Goal: Information Seeking & Learning: Learn about a topic

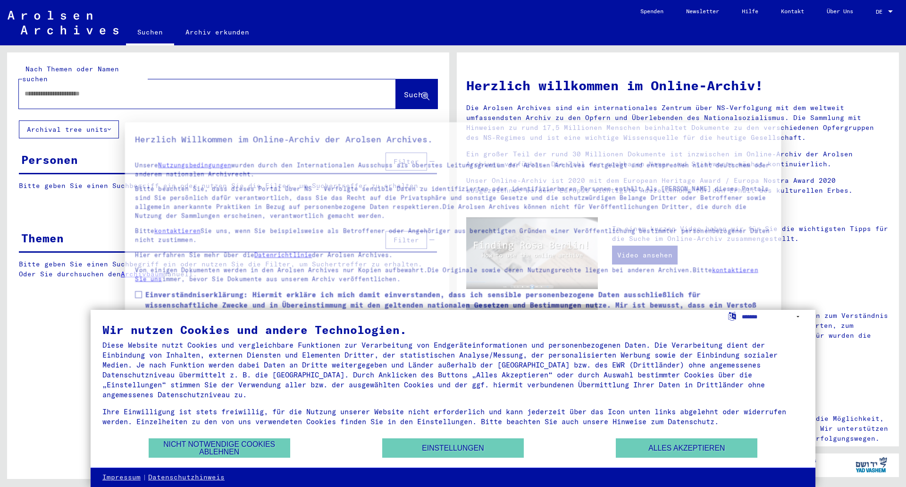
type input "*****"
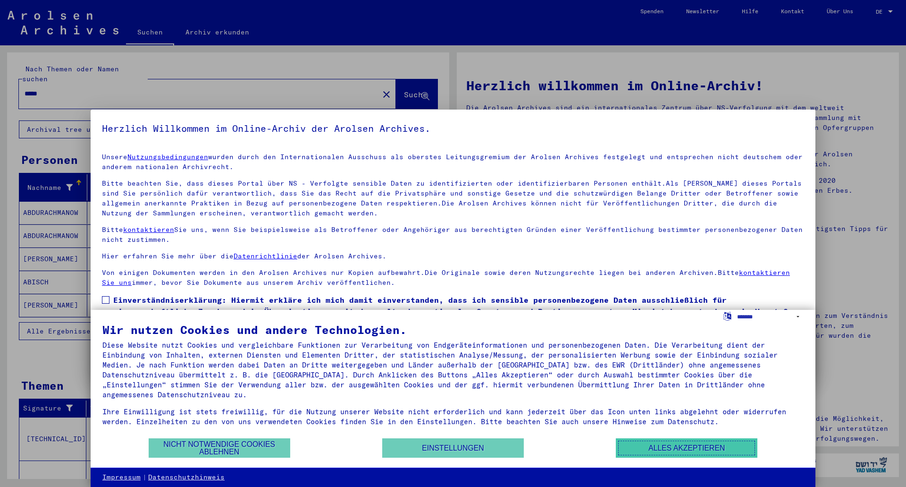
click at [723, 454] on button "Alles akzeptieren" at bounding box center [687, 447] width 142 height 19
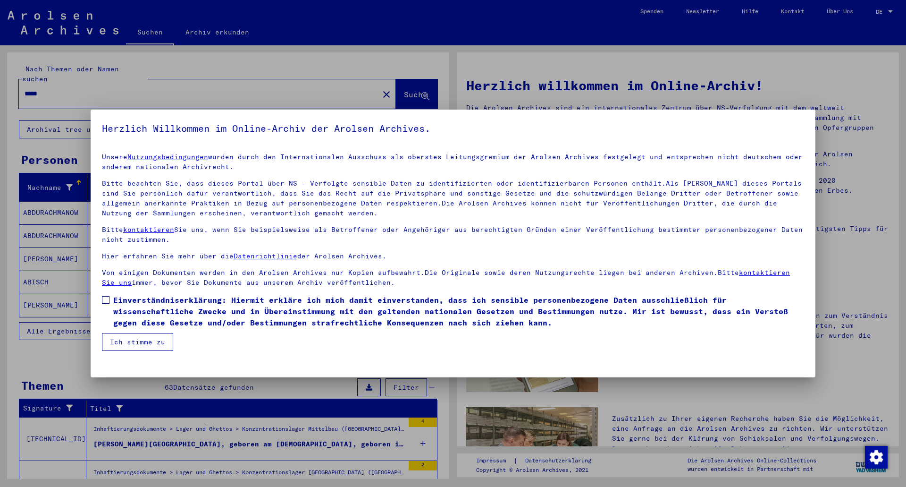
click at [542, 76] on div at bounding box center [453, 243] width 906 height 487
click at [147, 349] on button "Ich stimme zu" at bounding box center [137, 342] width 71 height 18
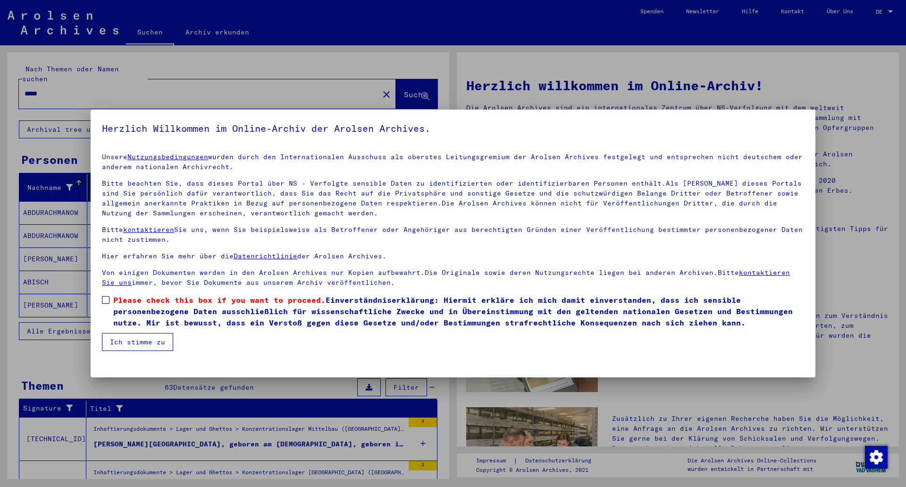
click at [110, 301] on label "Please check this box if you want to proceed. Einverständniserklärung: Hiermit …" at bounding box center [453, 311] width 702 height 34
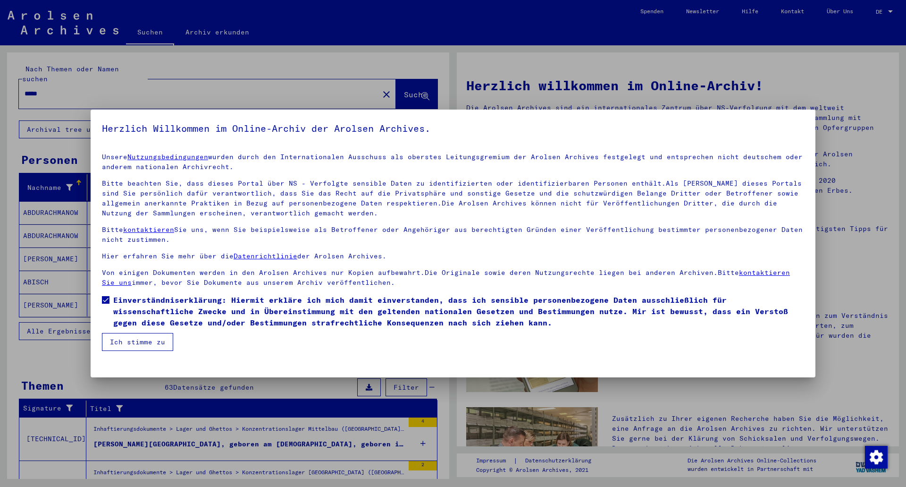
click at [131, 338] on button "Ich stimme zu" at bounding box center [137, 342] width 71 height 18
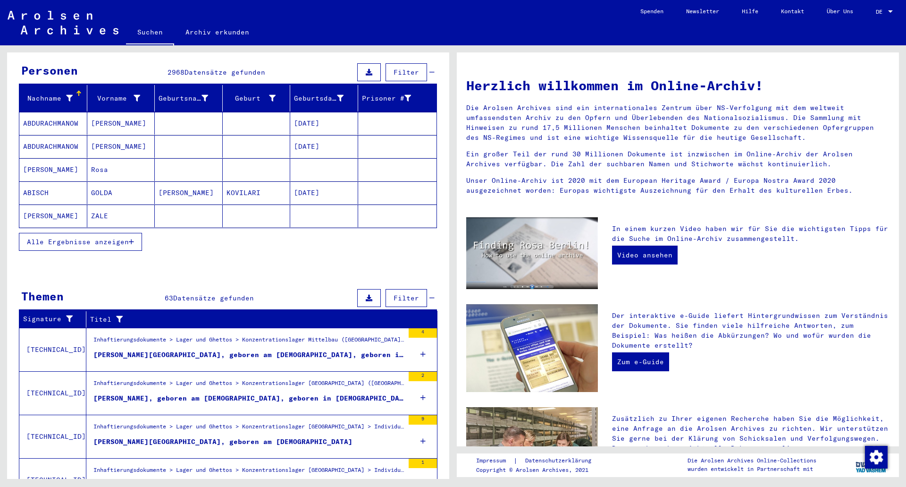
scroll to position [174, 0]
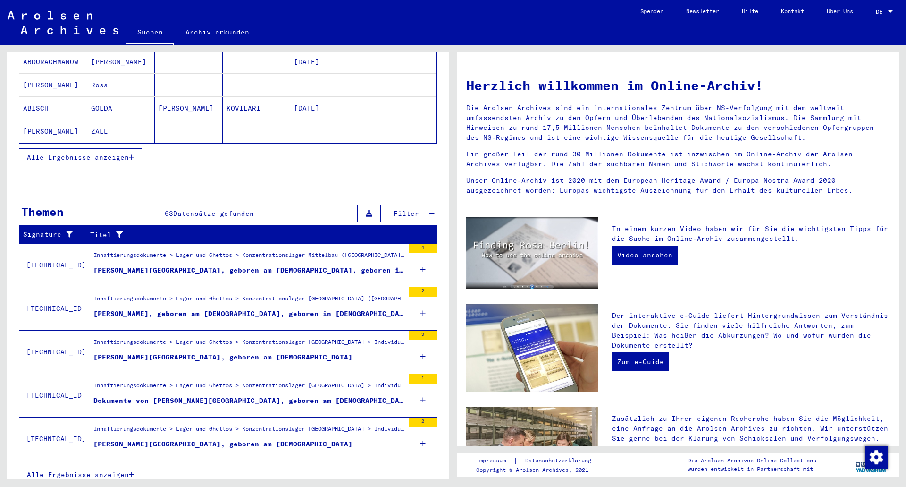
click at [91, 470] on span "Alle Ergebnisse anzeigen" at bounding box center [78, 474] width 102 height 8
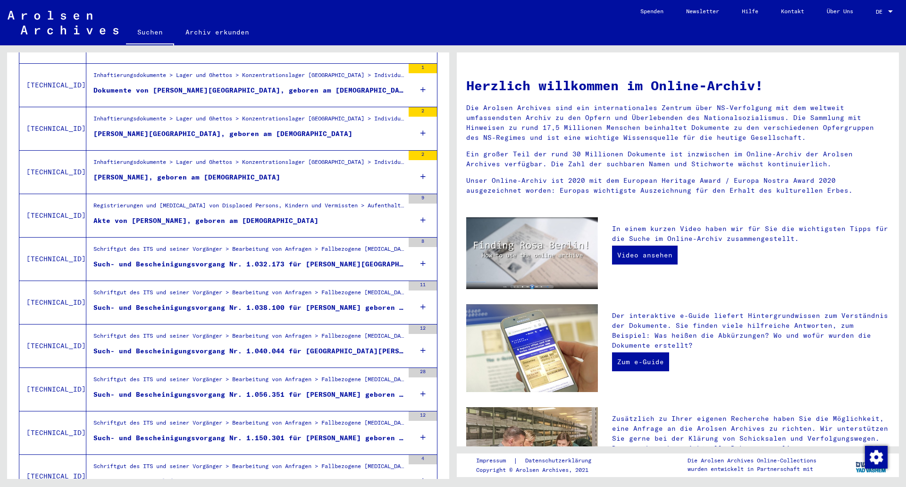
scroll to position [315, 0]
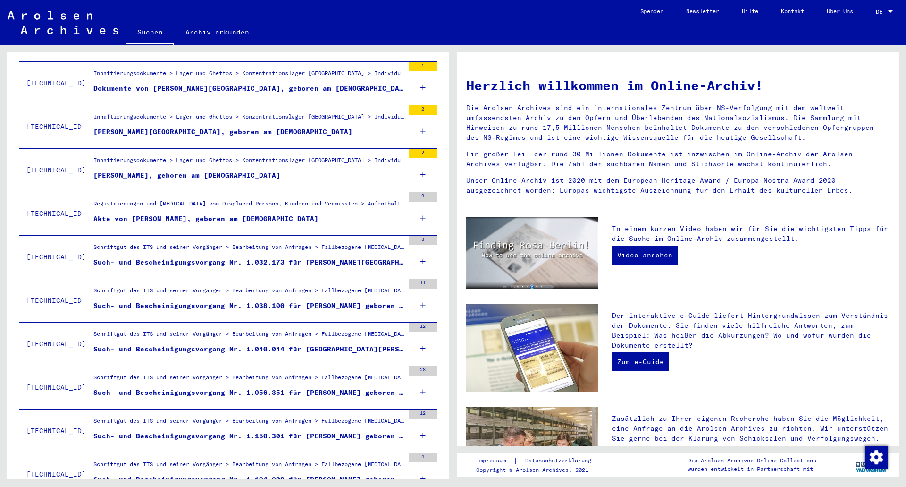
click at [297, 257] on div "Such- und Bescheinigungsvorgang Nr. 1.032.173 für [PERSON_NAME][GEOGRAPHIC_DATA…" at bounding box center [248, 262] width 311 height 10
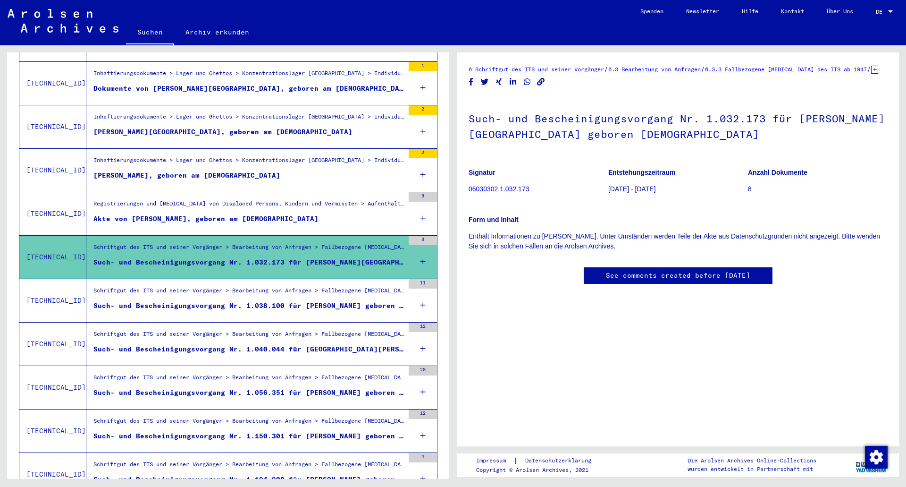
click at [288, 279] on div "Schriftgut des ITS und seiner Vorgänger > Bearbeitung von Anfragen > Fallbezoge…" at bounding box center [245, 300] width 318 height 43
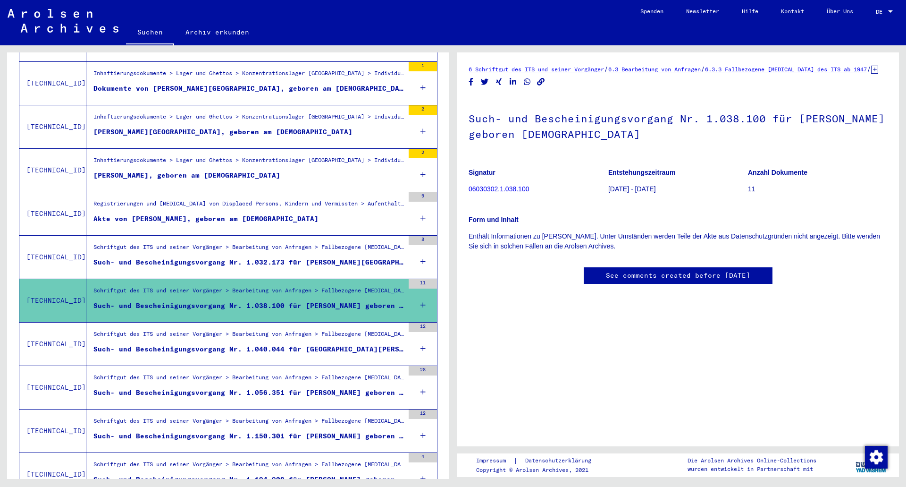
click at [293, 322] on div "Schriftgut des ITS und seiner Vorgänger > Bearbeitung von Anfragen > Fallbezoge…" at bounding box center [245, 343] width 318 height 43
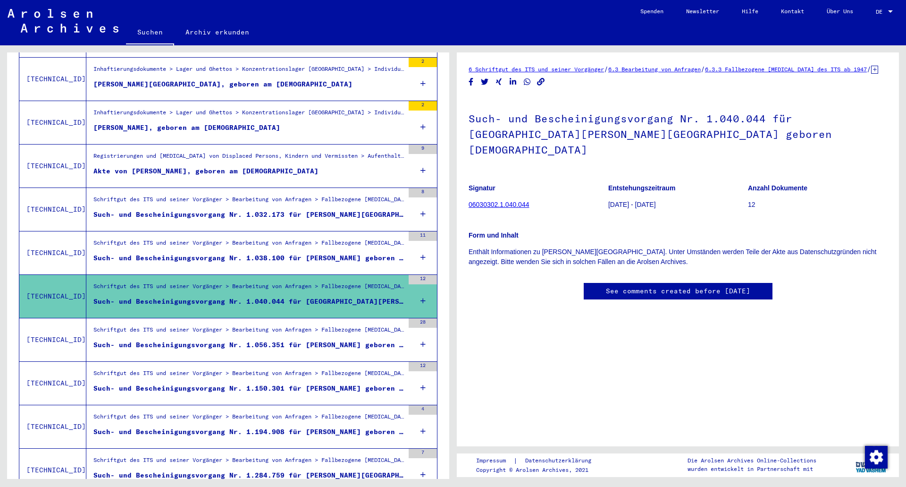
scroll to position [362, 0]
click at [420, 289] on icon at bounding box center [422, 301] width 5 height 33
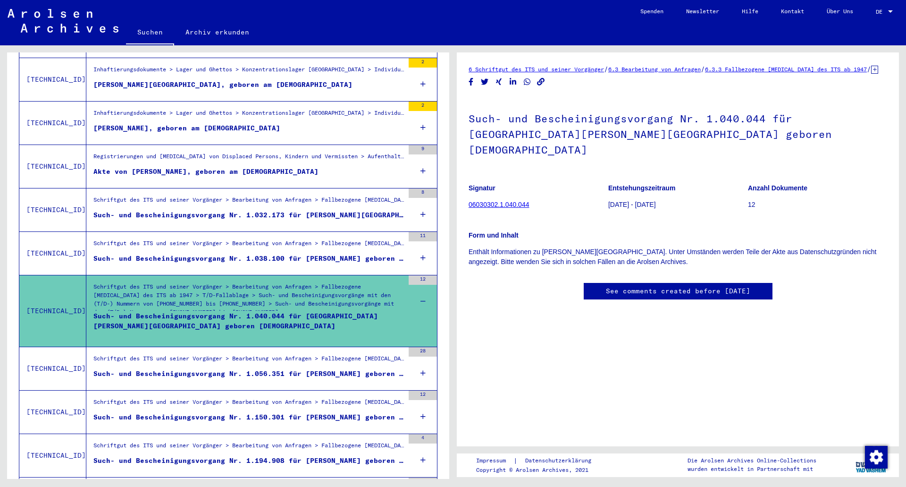
click at [150, 311] on div "Such- und Bescheinigungsvorgang Nr. 1.040.044 für [GEOGRAPHIC_DATA][PERSON_NAME…" at bounding box center [248, 325] width 311 height 28
click at [420, 275] on div "12" at bounding box center [423, 279] width 28 height 9
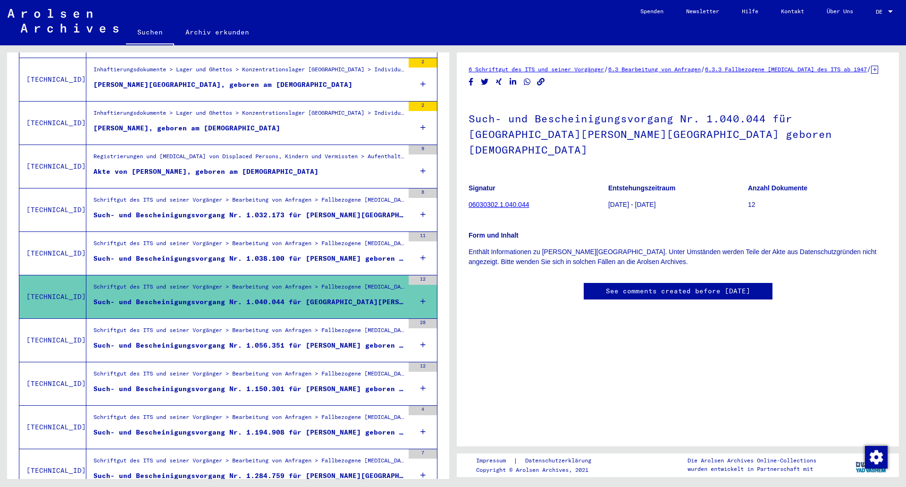
click at [420, 275] on div "12" at bounding box center [423, 279] width 28 height 9
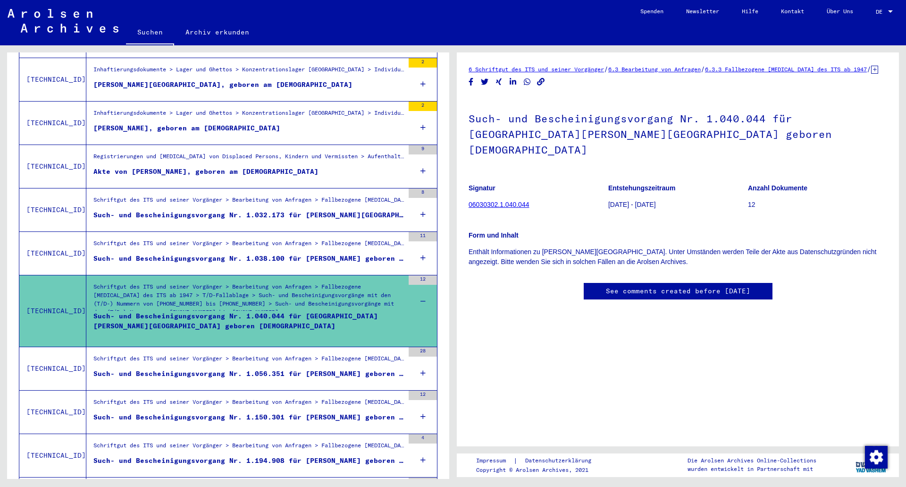
click at [318, 354] on div "Schriftgut des ITS und seiner Vorgänger > Bearbeitung von Anfragen > Fallbezoge…" at bounding box center [248, 360] width 311 height 13
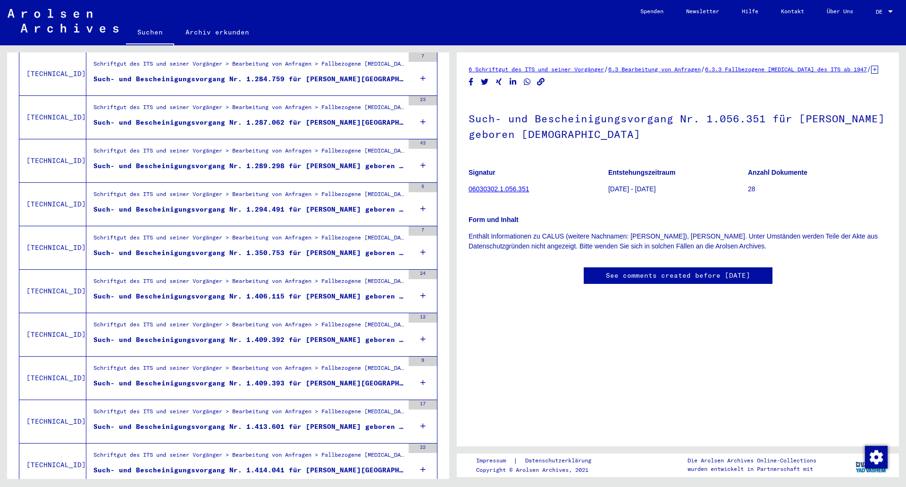
scroll to position [926, 0]
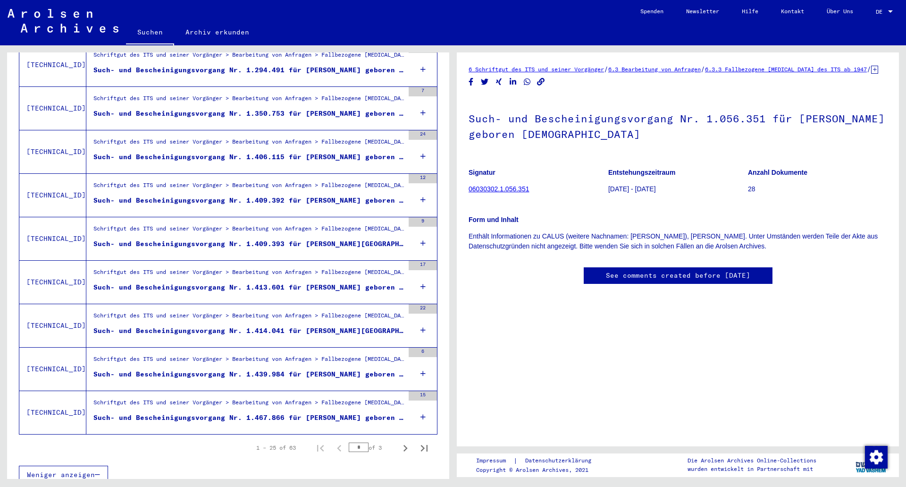
click at [399, 441] on icon "Next page" at bounding box center [405, 447] width 13 height 13
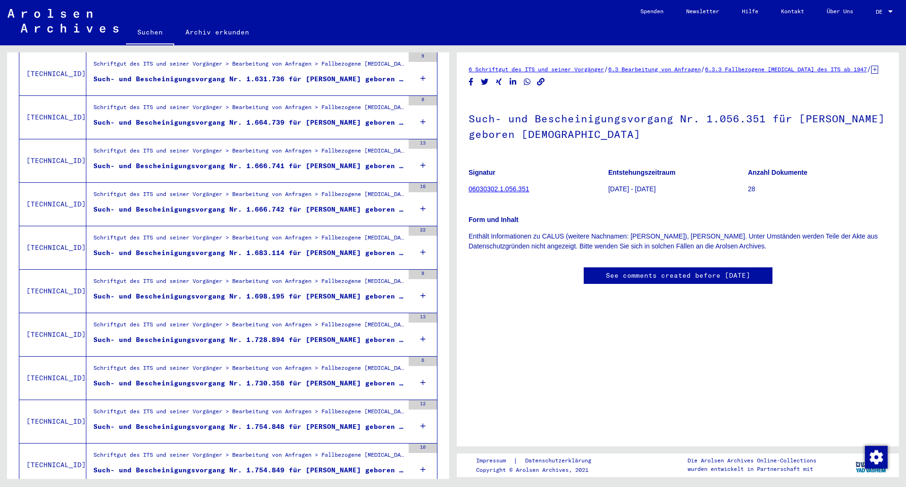
scroll to position [898, 0]
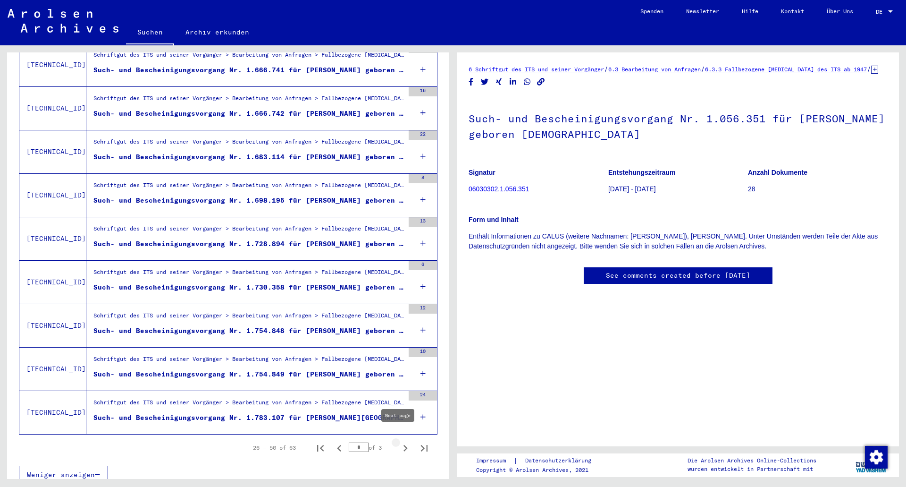
click at [404, 445] on icon "Next page" at bounding box center [406, 448] width 4 height 7
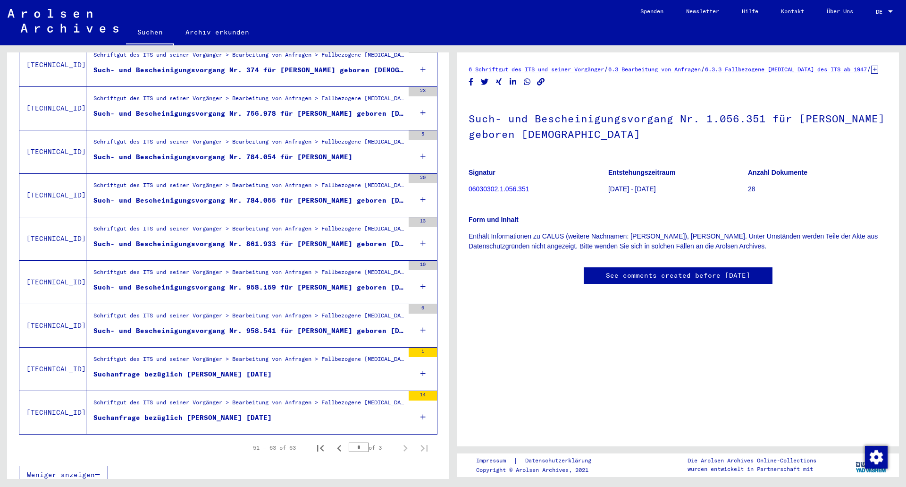
click at [320, 369] on figure "Suchanfrage bezüglich [PERSON_NAME] [DATE]" at bounding box center [248, 376] width 311 height 14
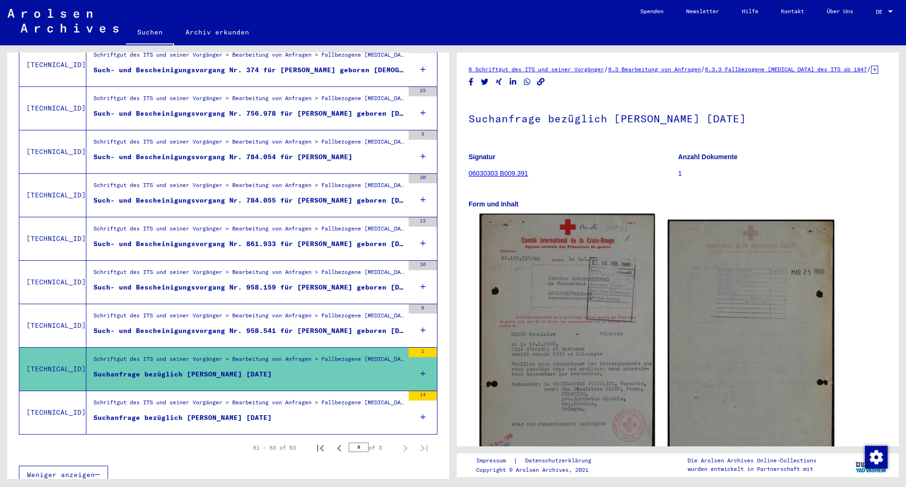
click at [587, 264] on img at bounding box center [566, 335] width 175 height 244
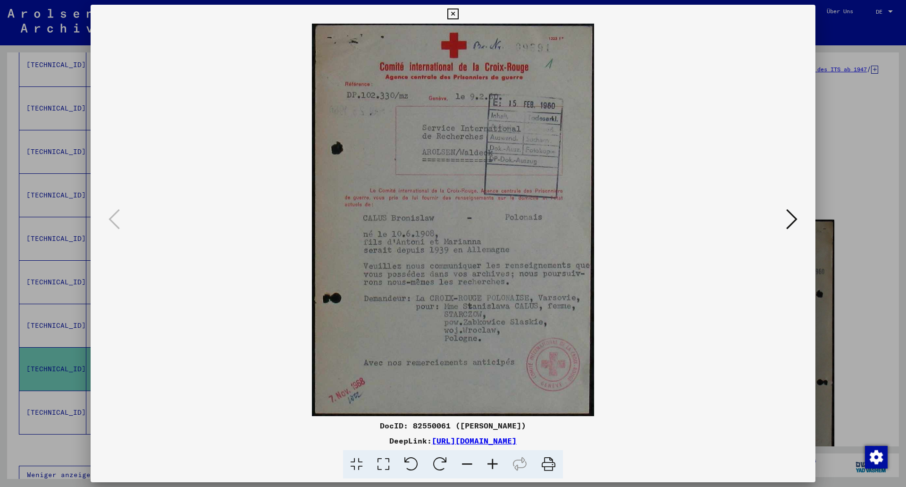
click at [792, 222] on icon at bounding box center [791, 219] width 11 height 23
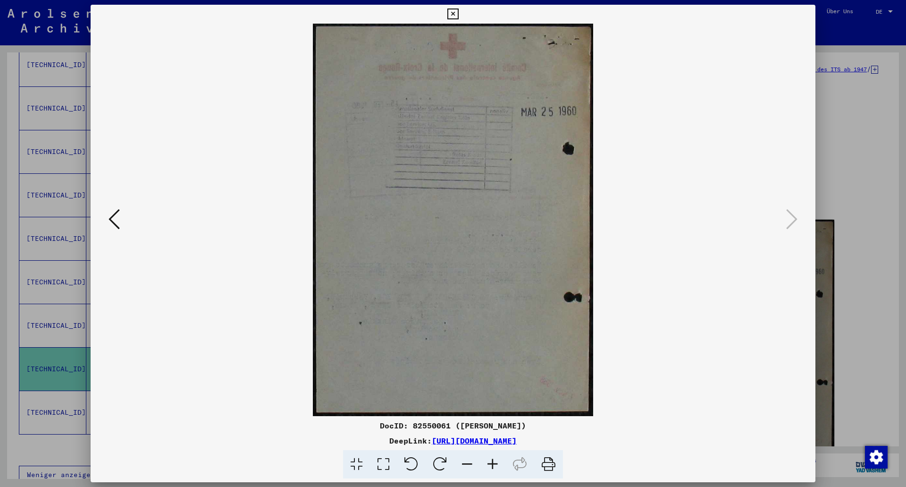
click at [121, 217] on button at bounding box center [114, 219] width 17 height 27
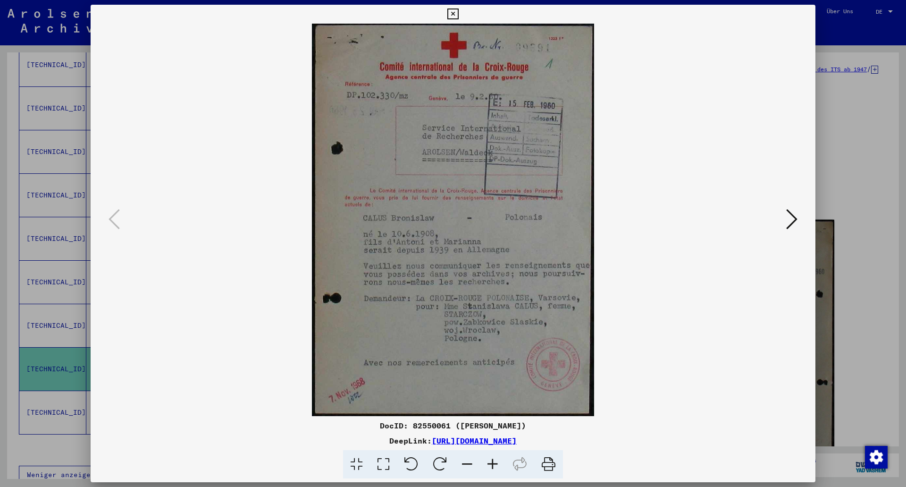
click at [793, 221] on icon at bounding box center [791, 219] width 11 height 23
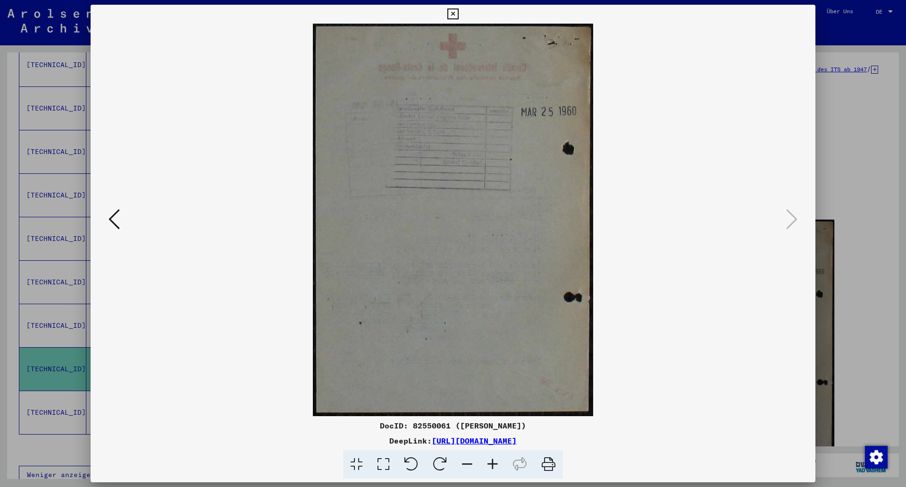
click at [116, 222] on icon at bounding box center [114, 219] width 11 height 23
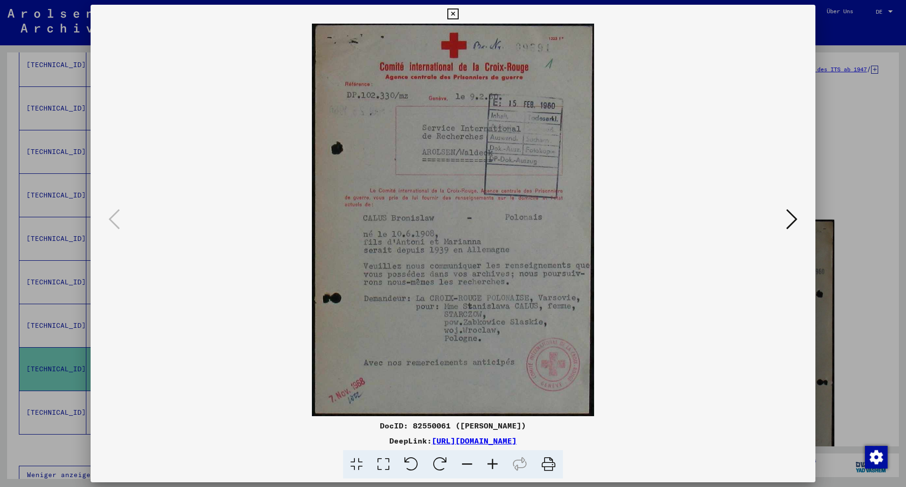
click at [448, 13] on icon at bounding box center [452, 13] width 11 height 11
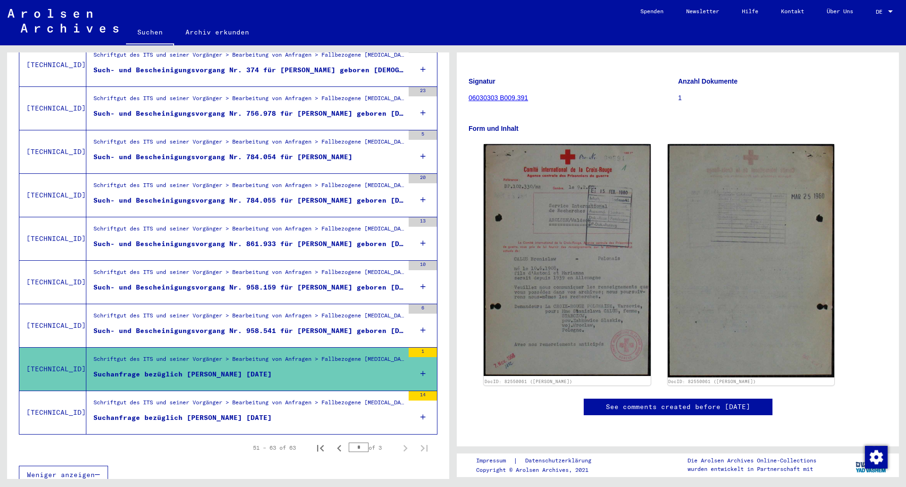
scroll to position [381, 0]
click at [258, 412] on div "Suchanfrage bezüglich [PERSON_NAME] [DATE]" at bounding box center [182, 417] width 178 height 10
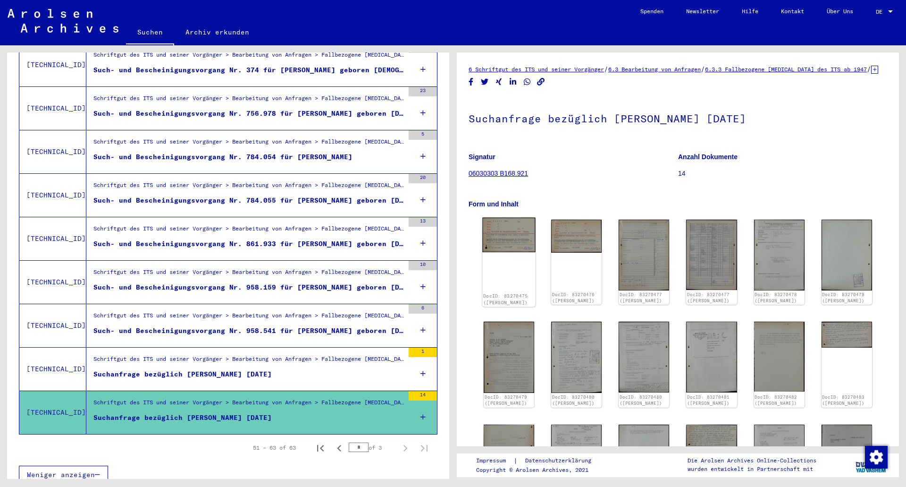
click at [502, 248] on img at bounding box center [508, 235] width 53 height 34
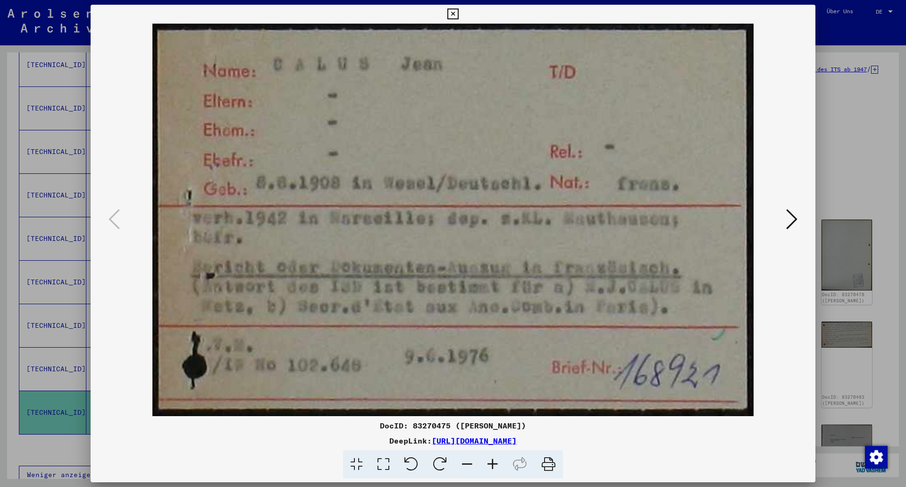
click at [789, 221] on icon at bounding box center [791, 219] width 11 height 23
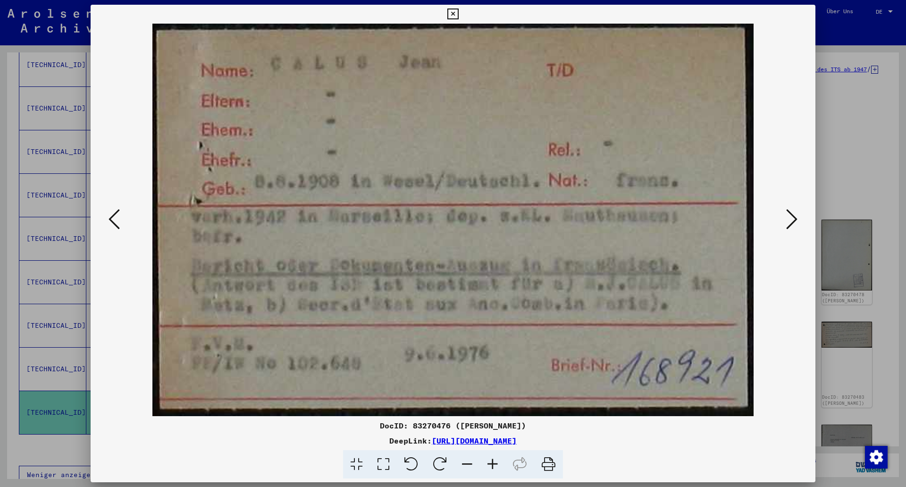
click at [789, 221] on icon at bounding box center [791, 219] width 11 height 23
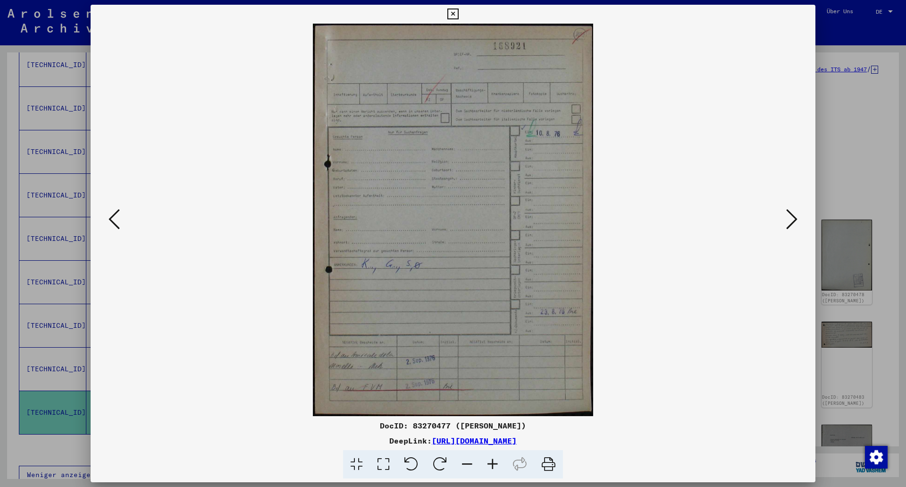
click at [112, 217] on icon at bounding box center [114, 219] width 11 height 23
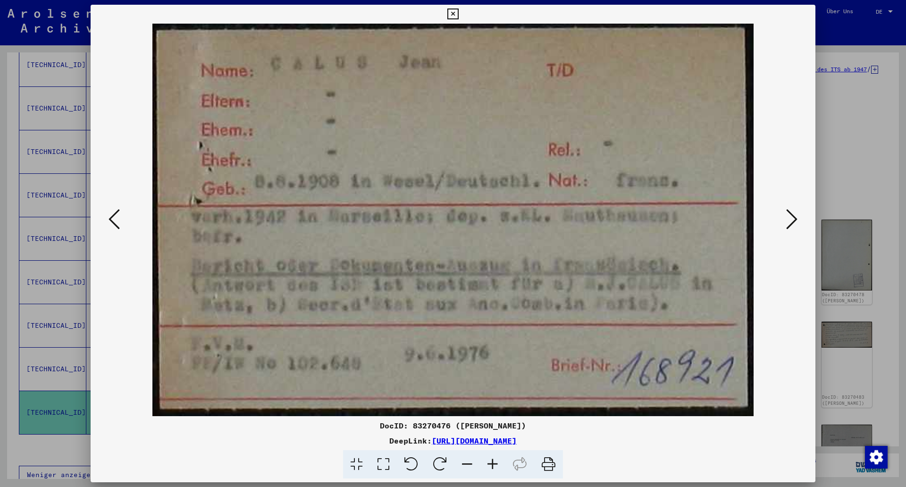
click at [112, 217] on icon at bounding box center [114, 219] width 11 height 23
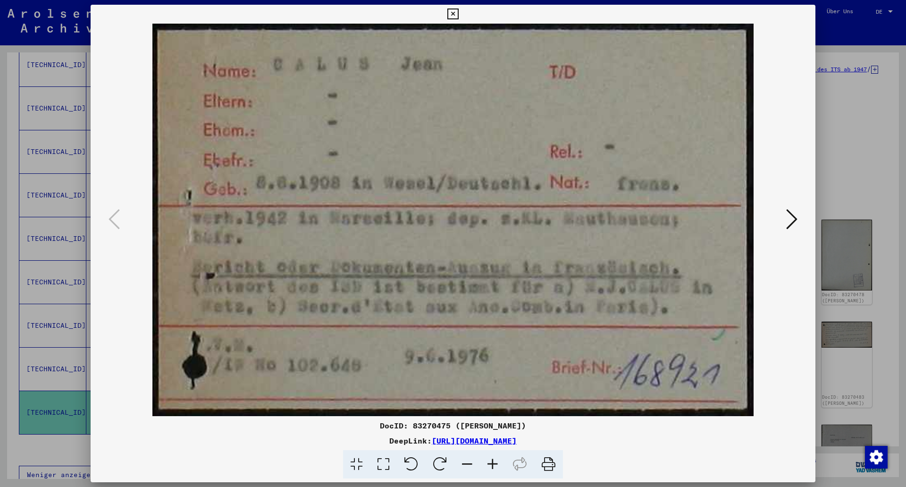
click at [803, 227] on div at bounding box center [453, 220] width 725 height 392
click at [798, 224] on button at bounding box center [791, 219] width 17 height 27
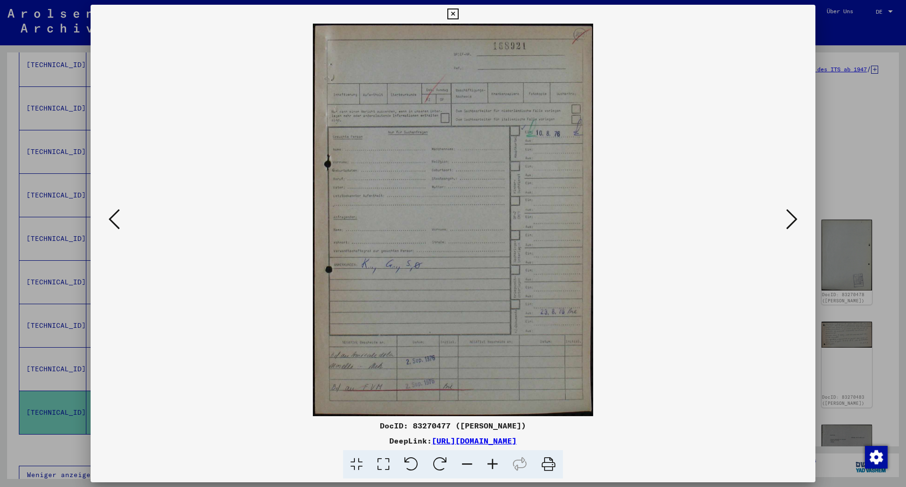
click at [798, 224] on button at bounding box center [791, 219] width 17 height 27
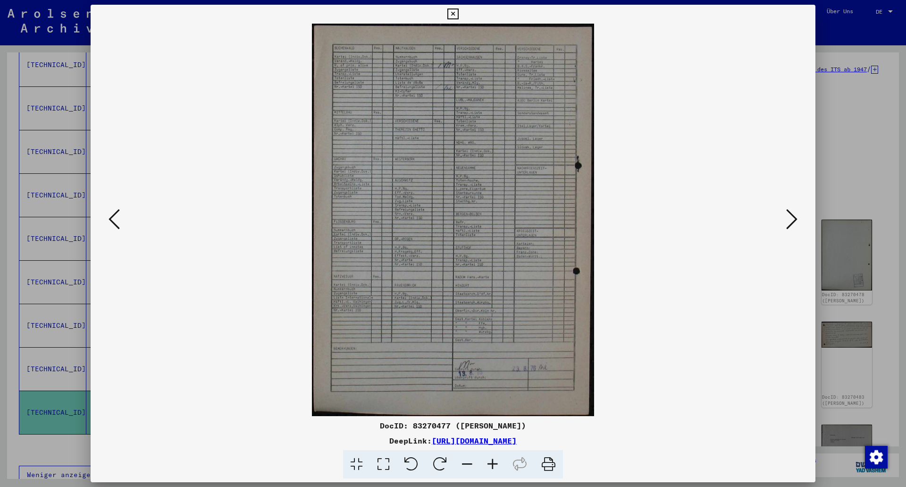
click at [798, 224] on button at bounding box center [791, 219] width 17 height 27
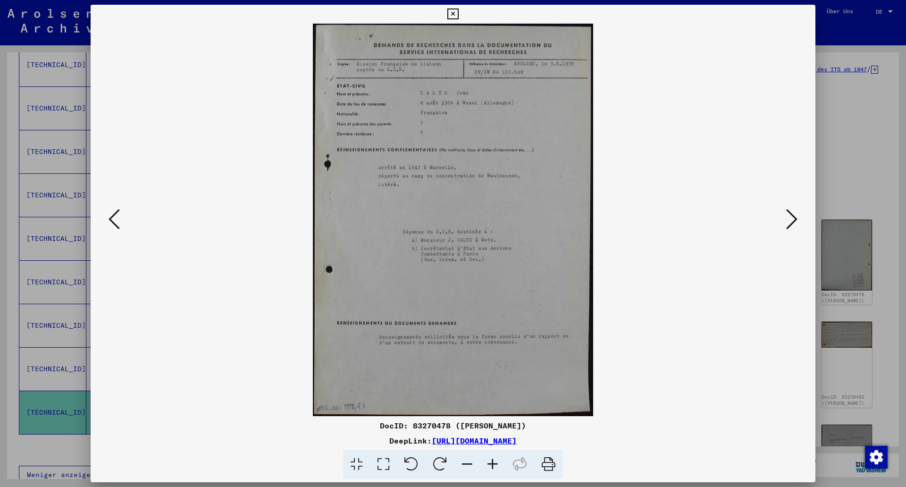
click at [798, 224] on button at bounding box center [791, 219] width 17 height 27
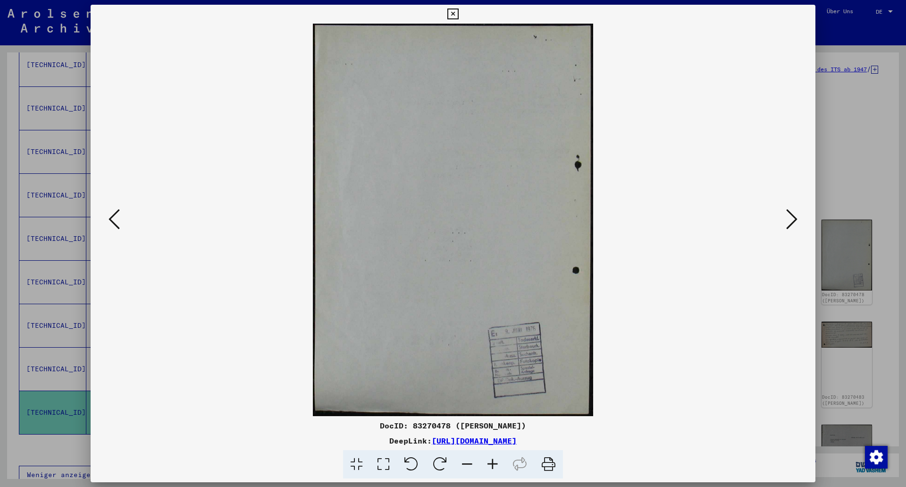
click at [798, 224] on button at bounding box center [791, 219] width 17 height 27
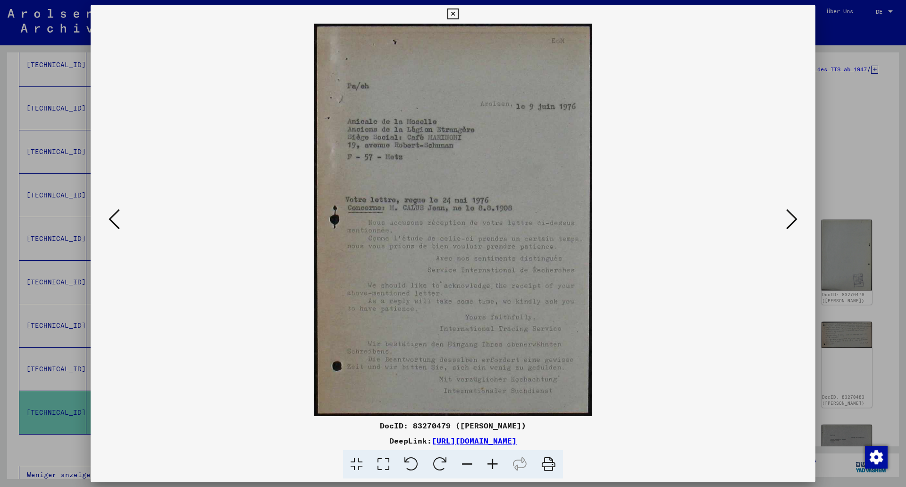
drag, startPoint x: 798, startPoint y: 224, endPoint x: 796, endPoint y: 218, distance: 6.0
click at [796, 218] on icon at bounding box center [791, 219] width 11 height 23
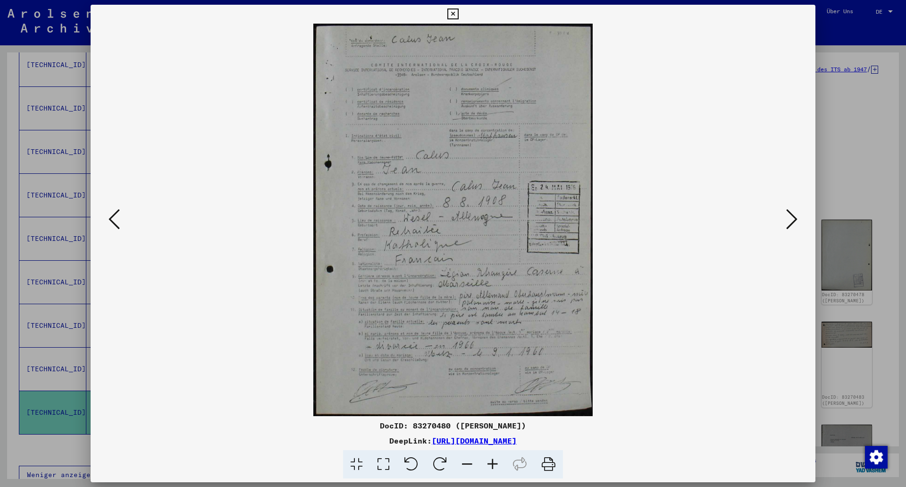
click at [796, 218] on icon at bounding box center [791, 219] width 11 height 23
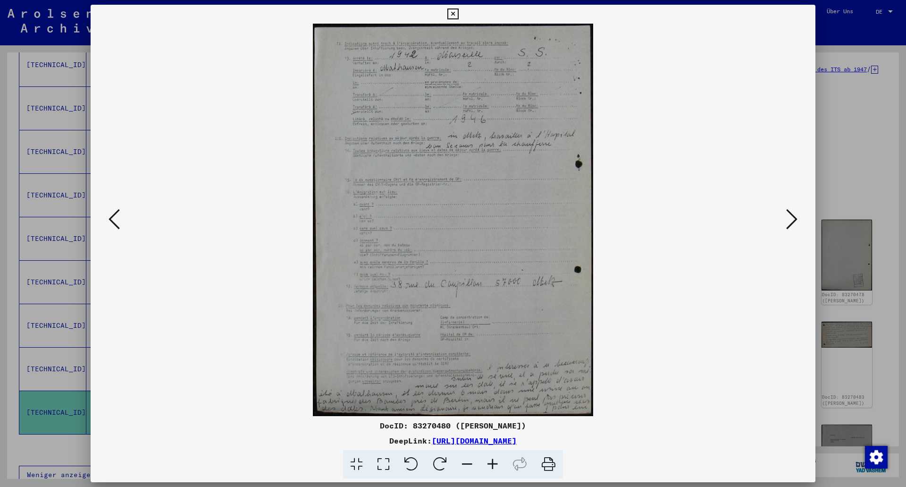
click at [796, 218] on icon at bounding box center [791, 219] width 11 height 23
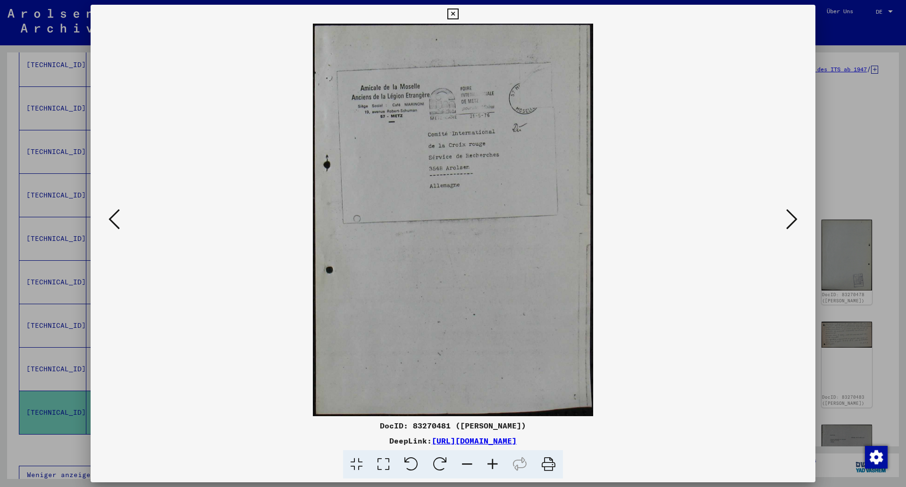
click at [796, 218] on icon at bounding box center [791, 219] width 11 height 23
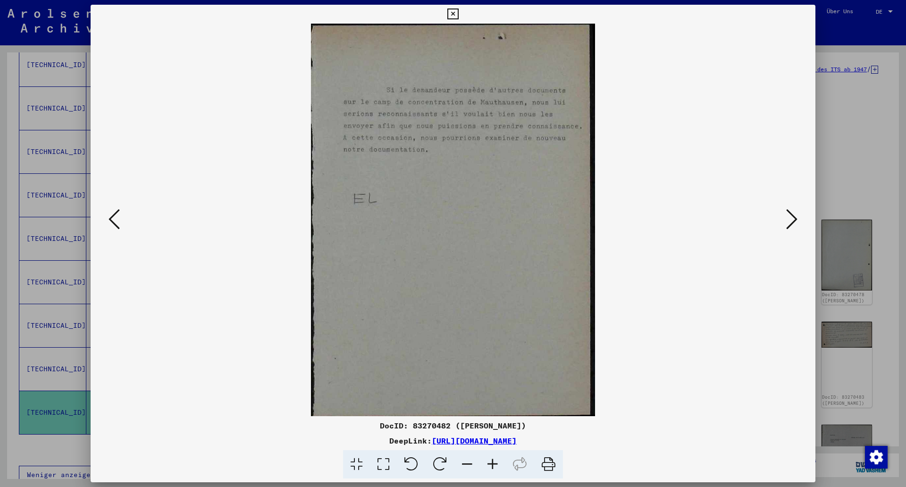
click at [796, 218] on icon at bounding box center [791, 219] width 11 height 23
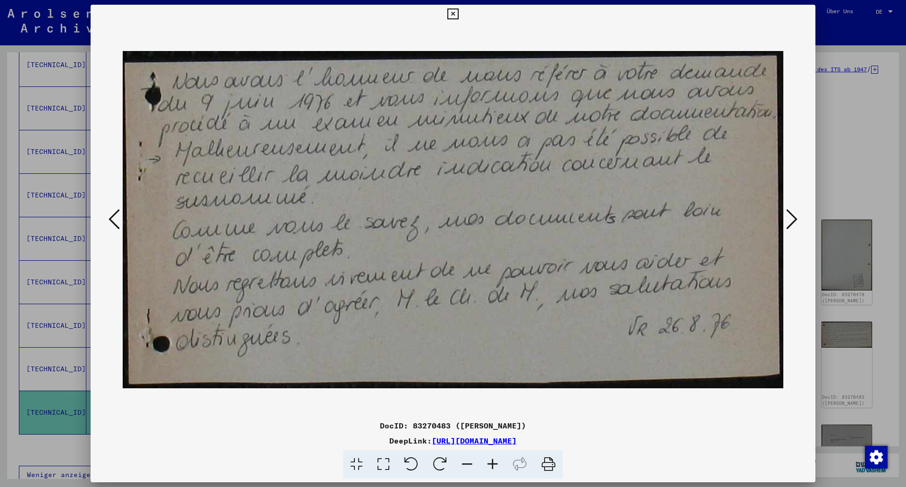
click at [796, 218] on icon at bounding box center [791, 219] width 11 height 23
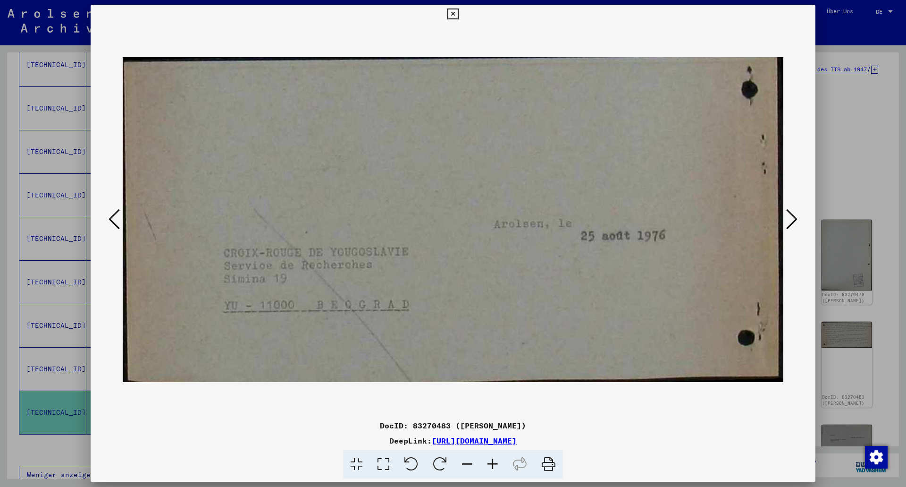
click at [787, 218] on icon at bounding box center [791, 219] width 11 height 23
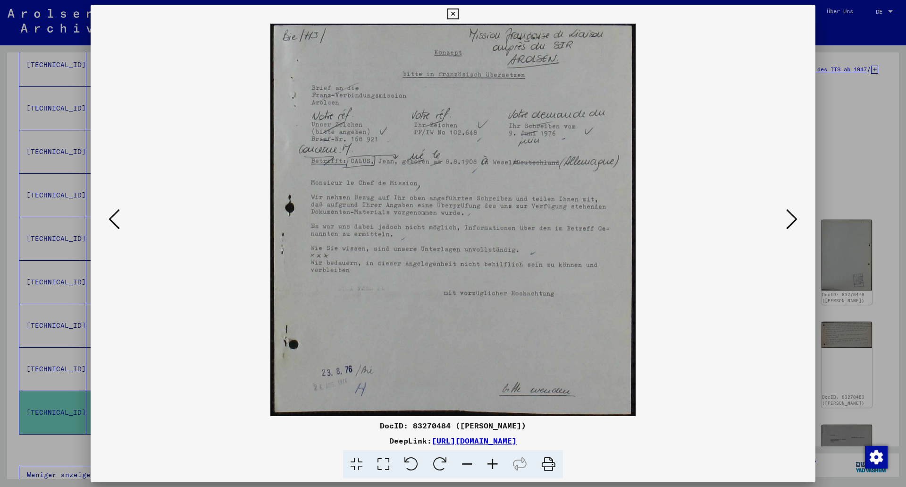
click at [787, 218] on icon at bounding box center [791, 219] width 11 height 23
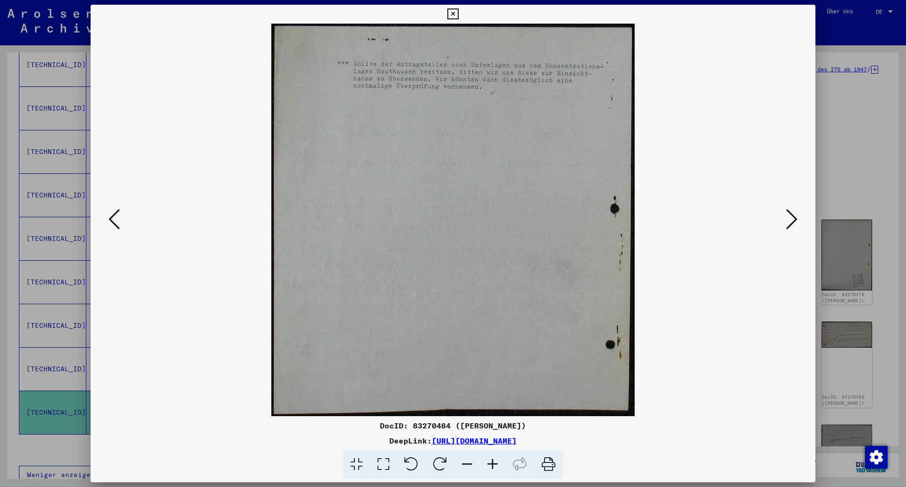
click at [787, 218] on icon at bounding box center [791, 219] width 11 height 23
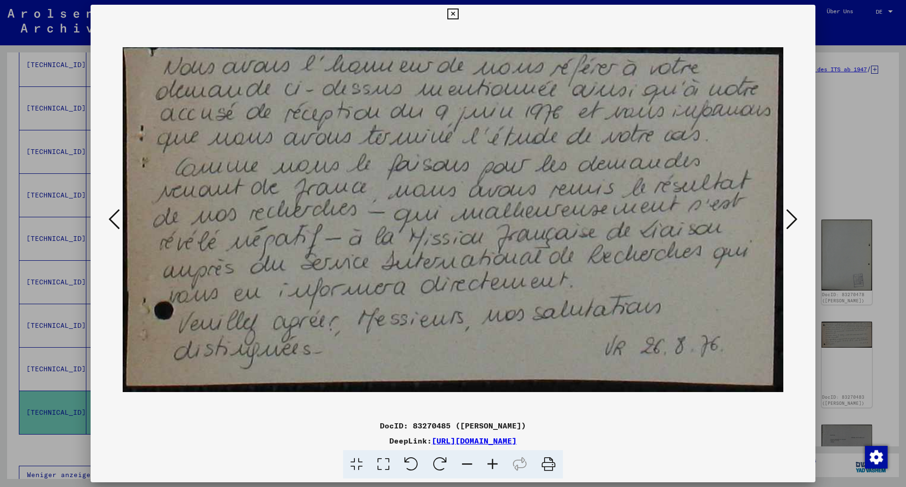
click at [860, 177] on div at bounding box center [453, 243] width 906 height 487
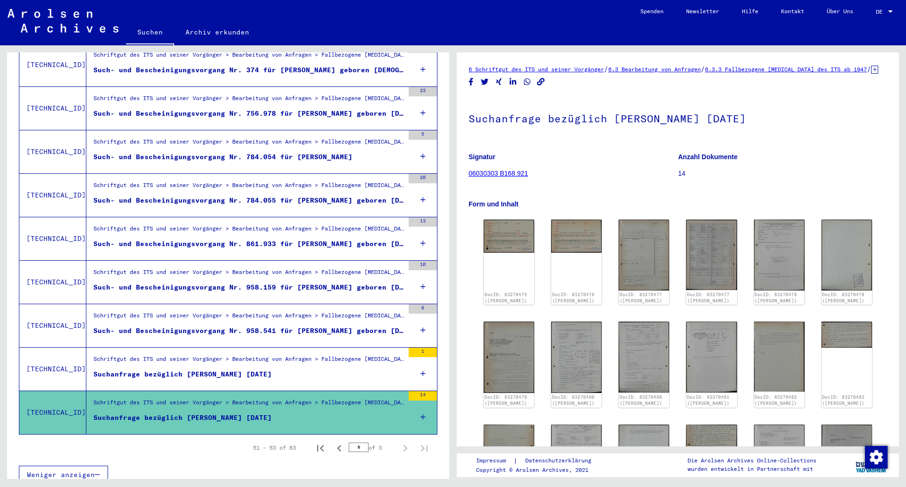
click at [337, 369] on figure "Suchanfrage bezüglich [PERSON_NAME] [DATE]" at bounding box center [248, 376] width 311 height 14
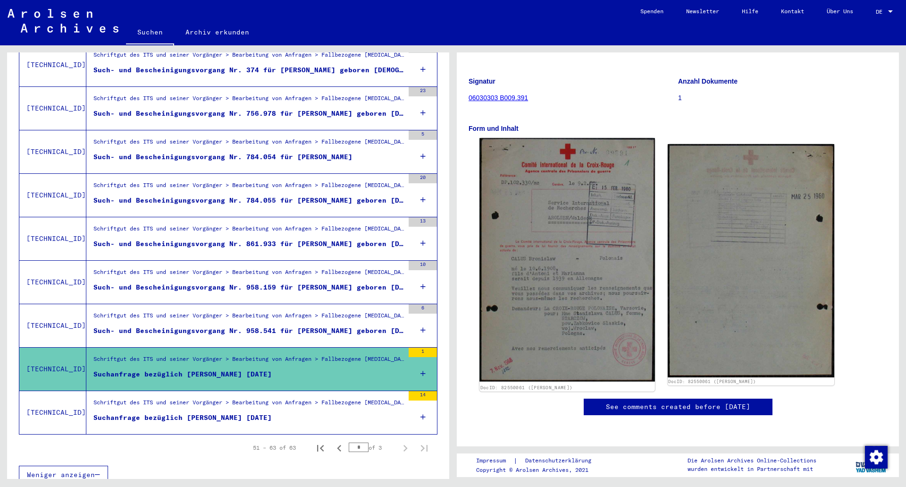
scroll to position [189, 0]
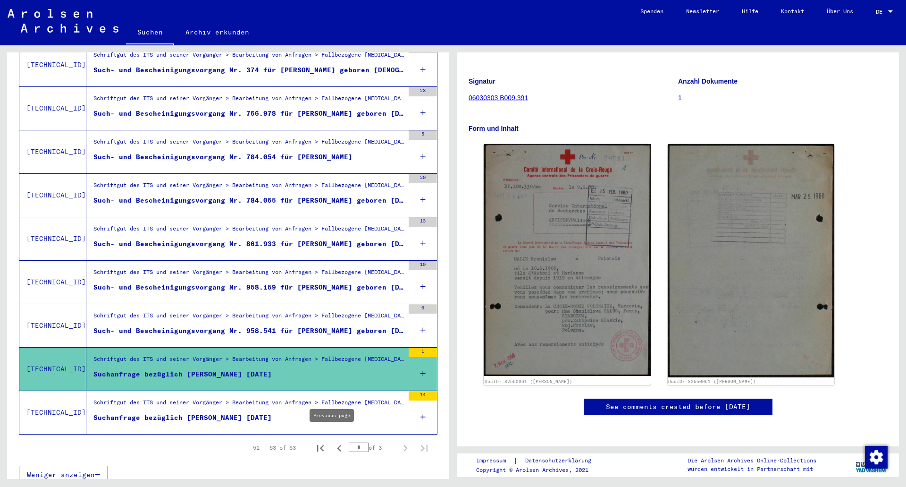
click at [333, 441] on icon "Previous page" at bounding box center [339, 447] width 13 height 13
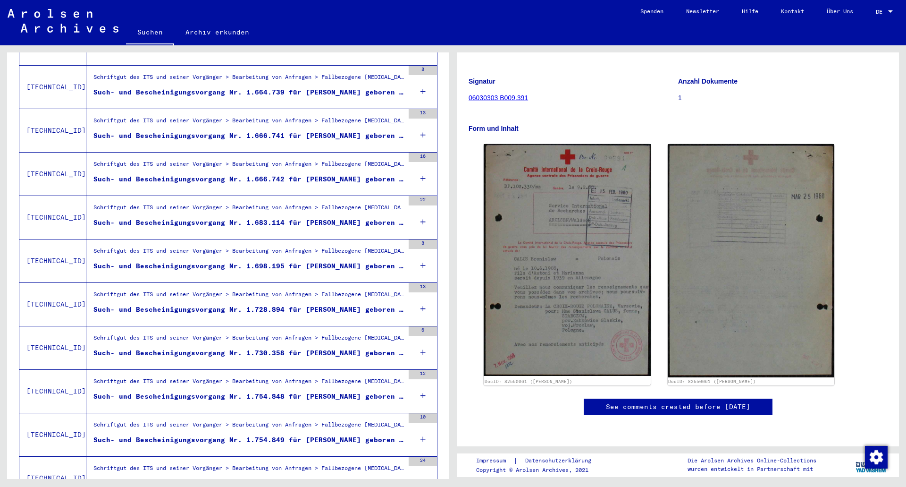
scroll to position [898, 0]
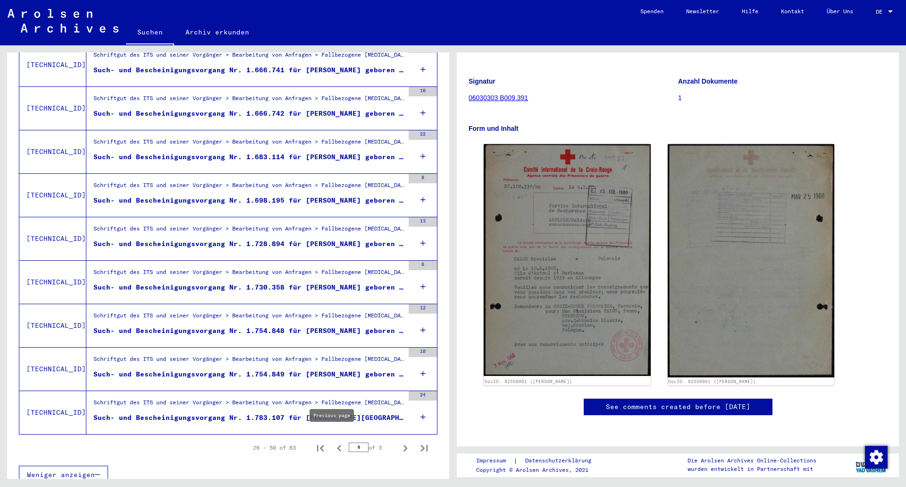
click at [333, 441] on icon "Previous page" at bounding box center [339, 447] width 13 height 13
type input "*"
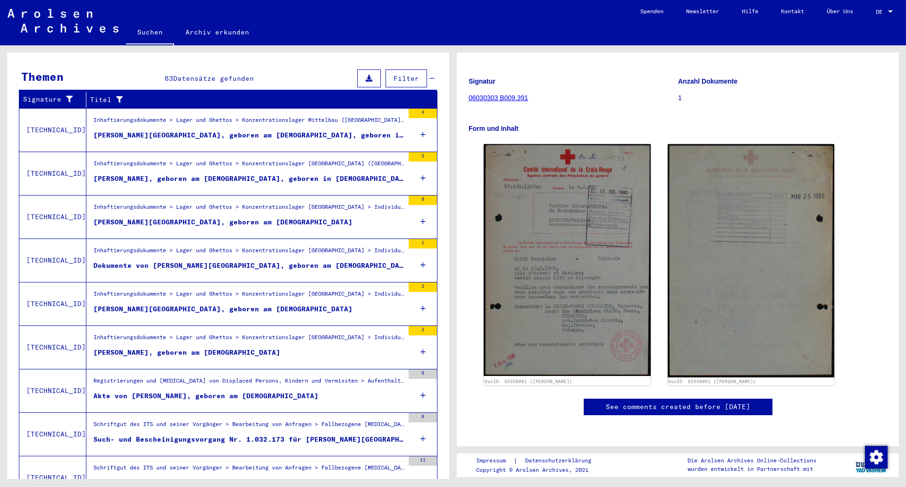
scroll to position [189, 0]
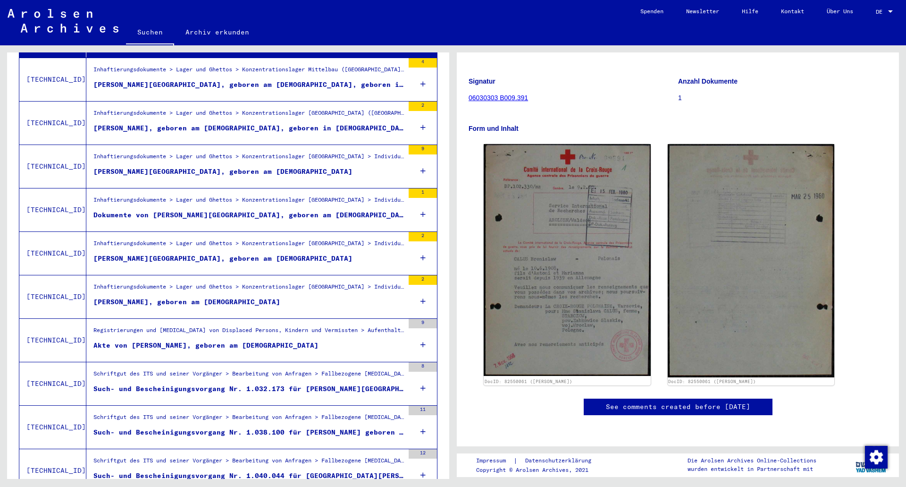
click at [256, 284] on div "Inhaftierungsdokumente > Lager und Ghettos > Konzentrationslager [GEOGRAPHIC_DA…" at bounding box center [248, 288] width 311 height 13
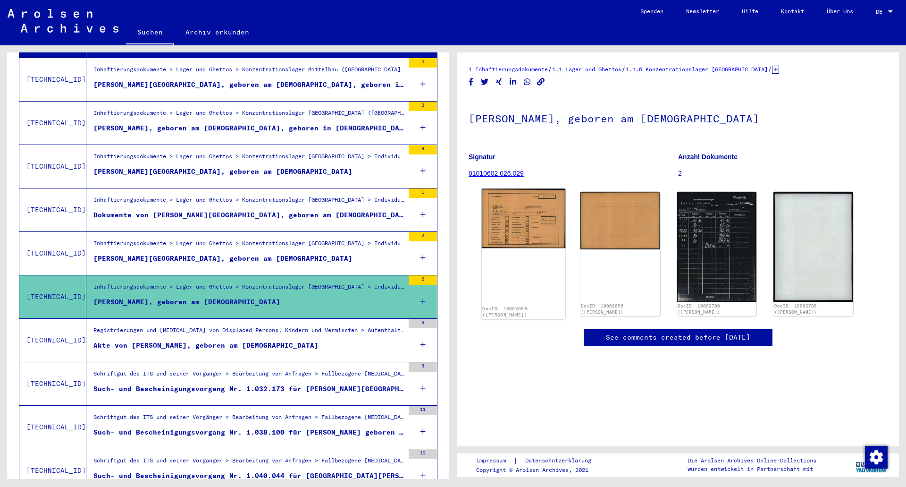
click at [508, 226] on img at bounding box center [524, 218] width 84 height 59
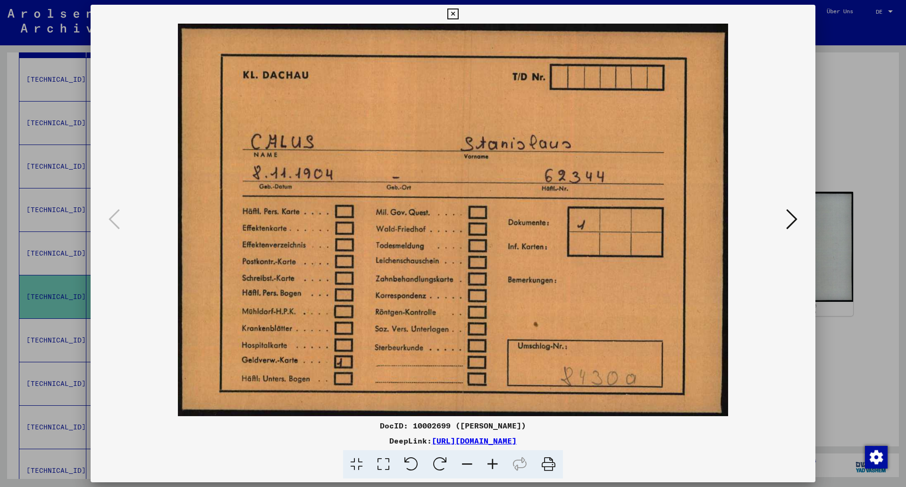
click at [850, 140] on div at bounding box center [453, 243] width 906 height 487
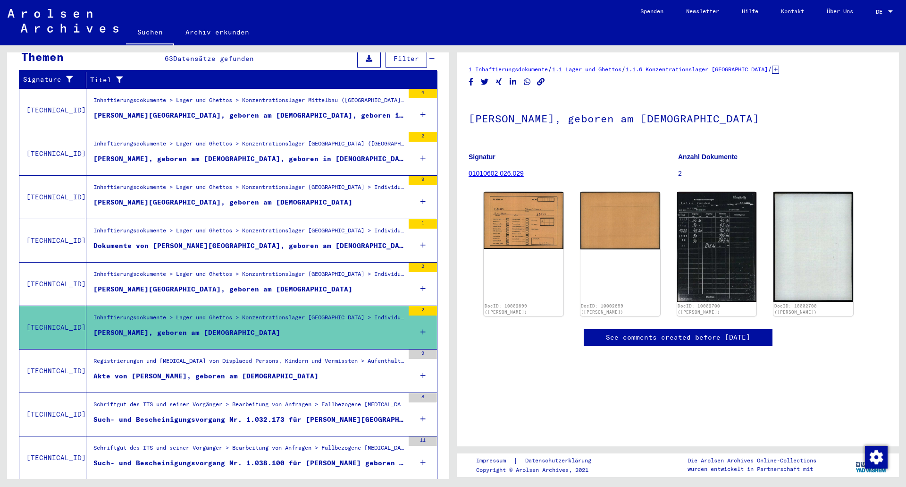
scroll to position [142, 0]
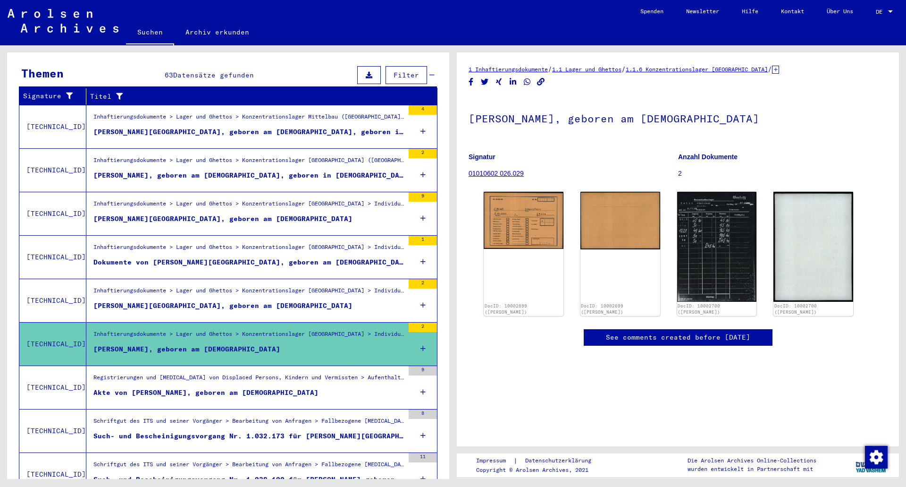
click at [241, 158] on div "Inhaftierungsdokumente > Lager und Ghettos > Konzentrationslager [GEOGRAPHIC_DA…" at bounding box center [248, 162] width 311 height 13
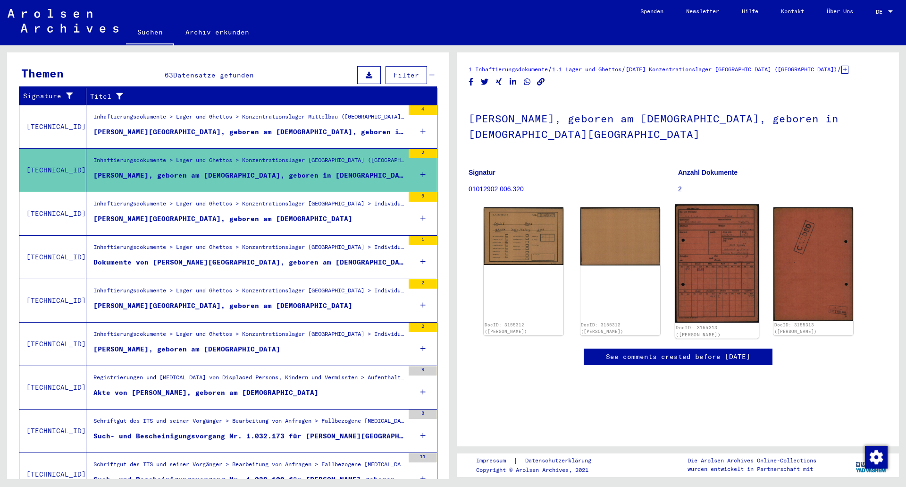
click at [747, 246] on img at bounding box center [717, 263] width 84 height 118
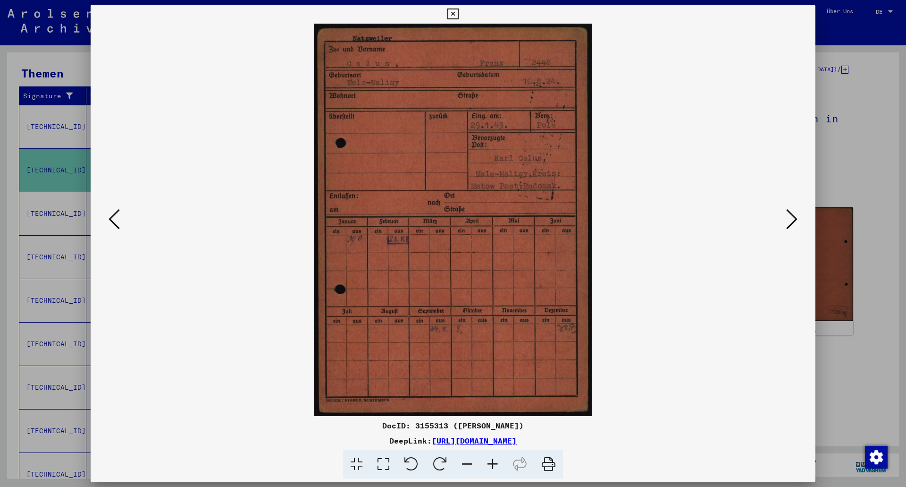
click at [852, 173] on div at bounding box center [453, 243] width 906 height 487
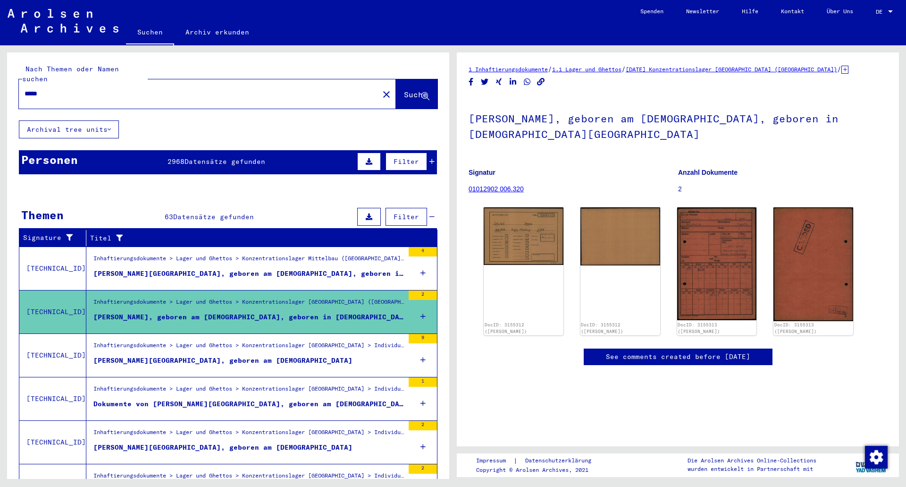
click at [203, 269] on figure "[PERSON_NAME][GEOGRAPHIC_DATA], geboren am [DEMOGRAPHIC_DATA], geboren in [GEOG…" at bounding box center [248, 276] width 311 height 14
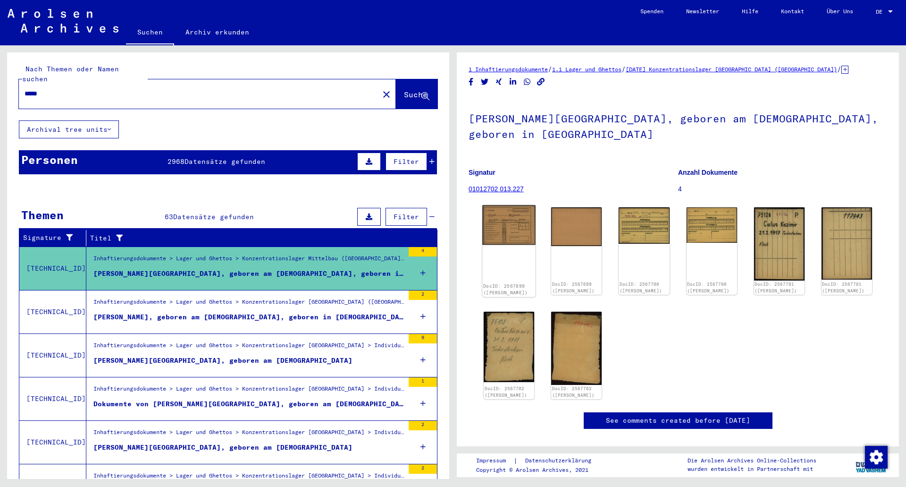
click at [500, 234] on img at bounding box center [508, 225] width 53 height 40
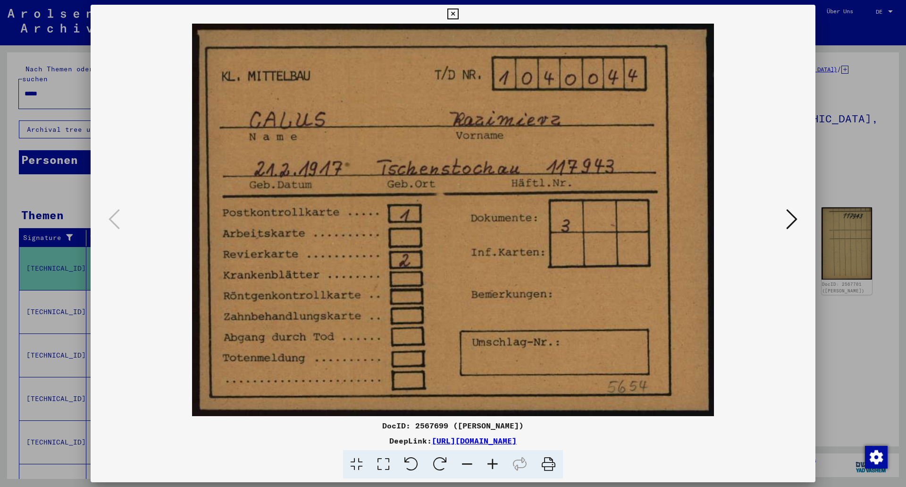
click at [882, 337] on div at bounding box center [453, 243] width 906 height 487
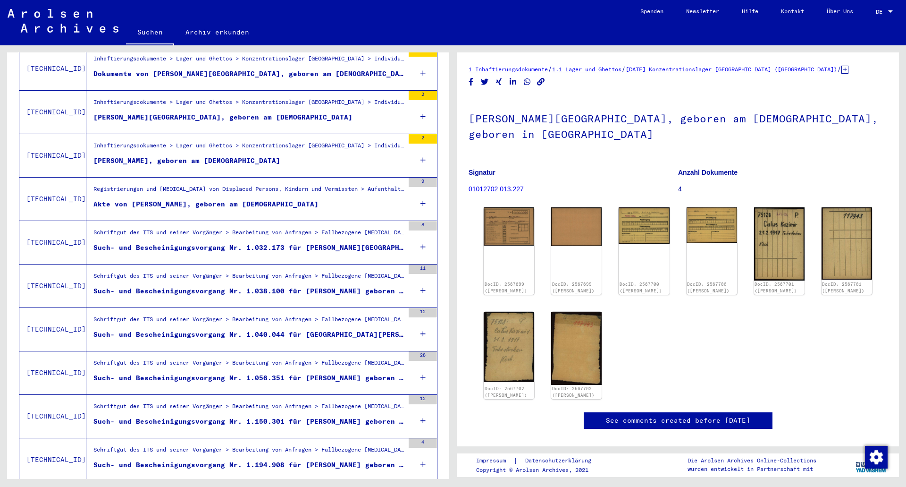
scroll to position [330, 0]
click at [315, 286] on div "Such- und Bescheinigungsvorgang Nr. 1.038.100 für [PERSON_NAME] geboren [DEMOGR…" at bounding box center [248, 291] width 311 height 10
